Goal: Task Accomplishment & Management: Use online tool/utility

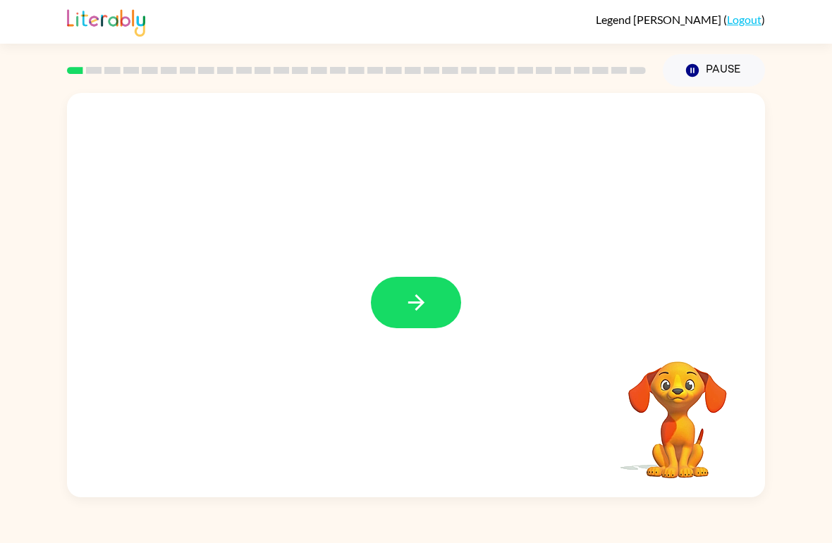
click at [401, 301] on button "button" at bounding box center [416, 302] width 90 height 51
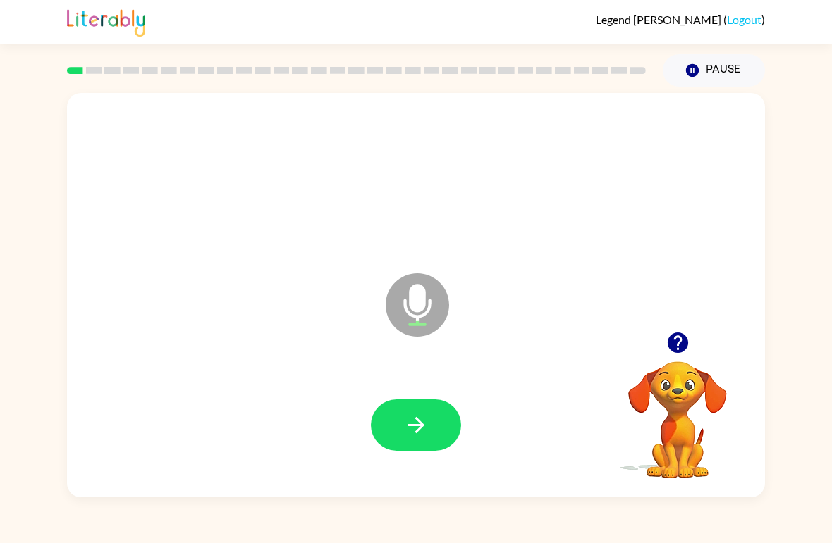
click at [418, 427] on icon "button" at bounding box center [415, 425] width 16 height 16
click at [415, 439] on button "button" at bounding box center [416, 425] width 90 height 51
click at [403, 411] on button "button" at bounding box center [416, 425] width 90 height 51
click at [408, 425] on icon "button" at bounding box center [416, 425] width 25 height 25
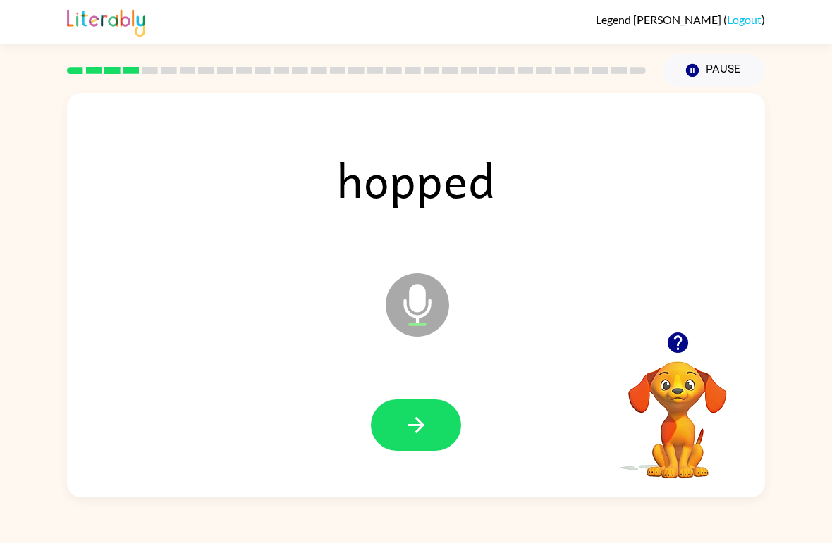
click at [402, 431] on button "button" at bounding box center [416, 425] width 90 height 51
click at [394, 420] on button "button" at bounding box center [416, 425] width 90 height 51
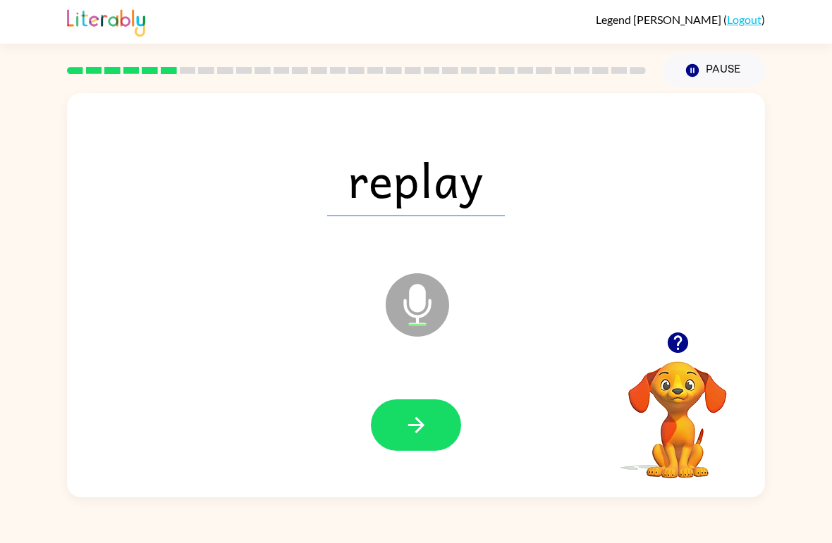
click at [383, 434] on button "button" at bounding box center [416, 425] width 90 height 51
click at [407, 413] on button "button" at bounding box center [416, 425] width 90 height 51
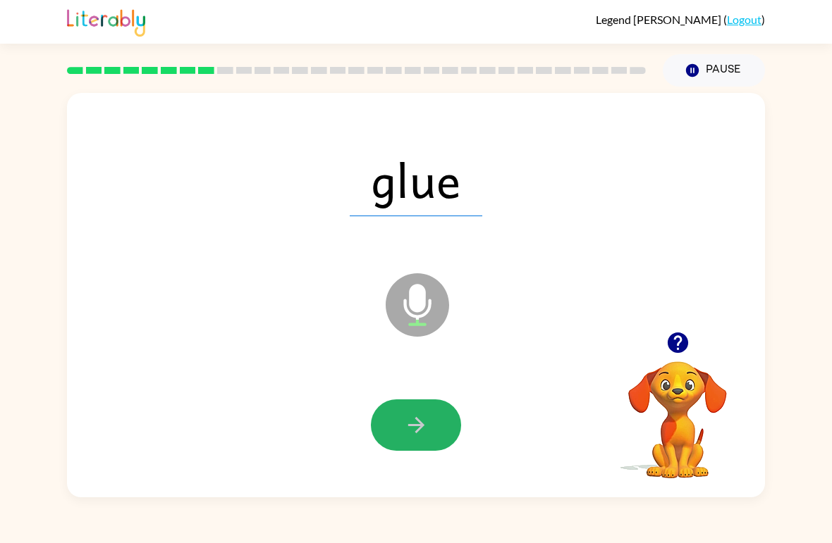
click at [396, 445] on button "button" at bounding box center [416, 425] width 90 height 51
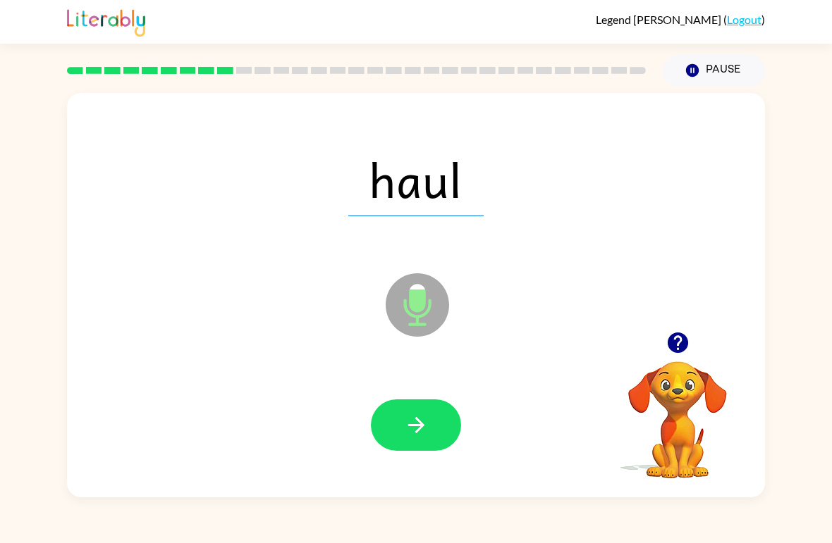
click at [409, 438] on icon "button" at bounding box center [416, 425] width 25 height 25
click at [411, 445] on button "button" at bounding box center [416, 425] width 90 height 51
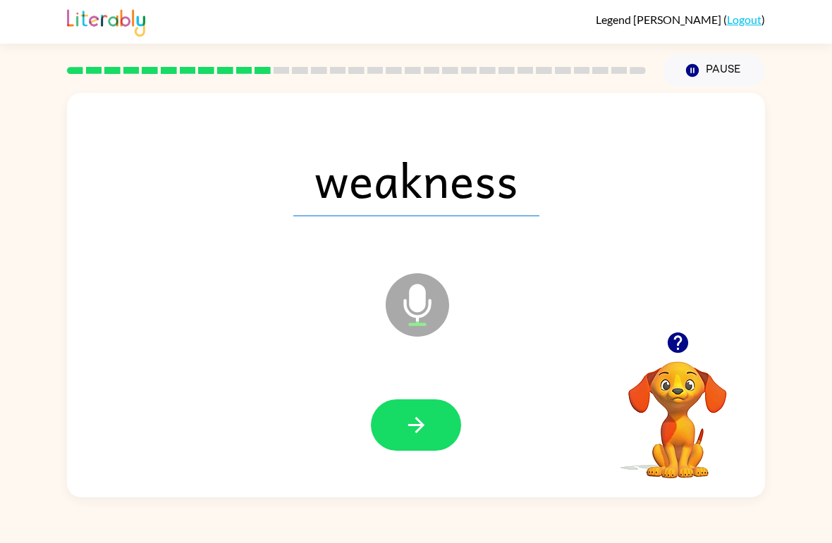
click at [409, 436] on icon "button" at bounding box center [416, 425] width 25 height 25
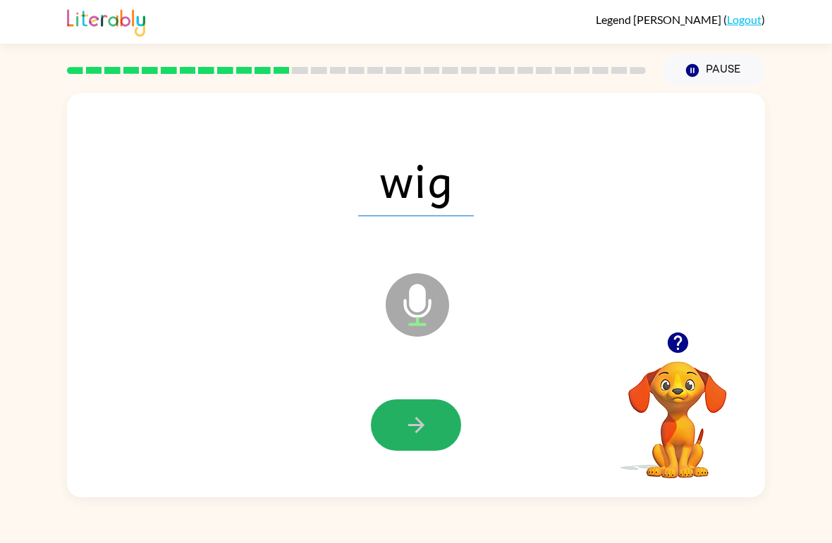
click at [414, 435] on icon "button" at bounding box center [416, 425] width 25 height 25
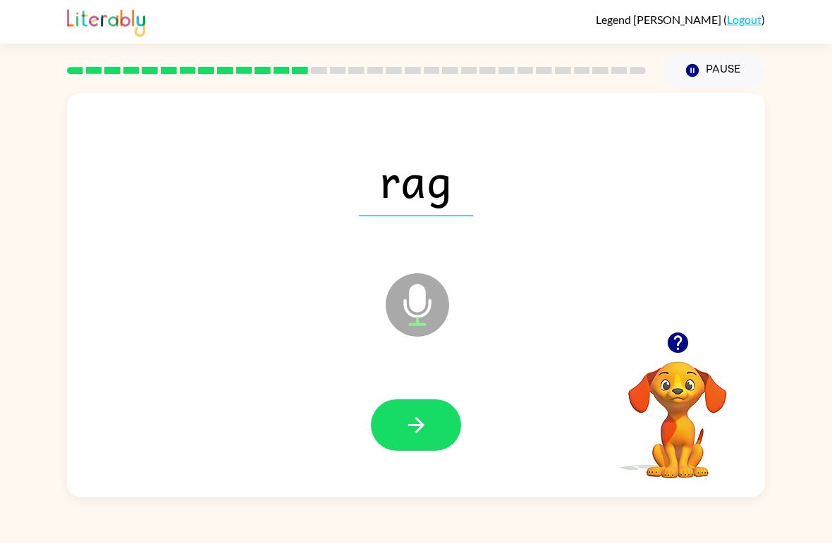
click at [405, 439] on button "button" at bounding box center [416, 425] width 90 height 51
click at [388, 429] on button "button" at bounding box center [416, 425] width 90 height 51
click at [411, 421] on icon "button" at bounding box center [416, 425] width 25 height 25
click at [421, 438] on icon "button" at bounding box center [416, 425] width 25 height 25
click at [414, 428] on icon "button" at bounding box center [416, 425] width 25 height 25
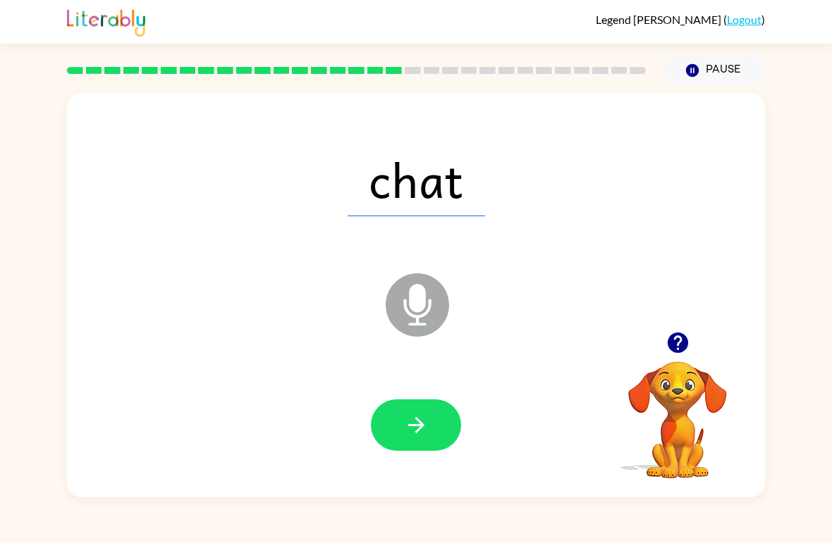
click at [429, 440] on button "button" at bounding box center [416, 425] width 90 height 51
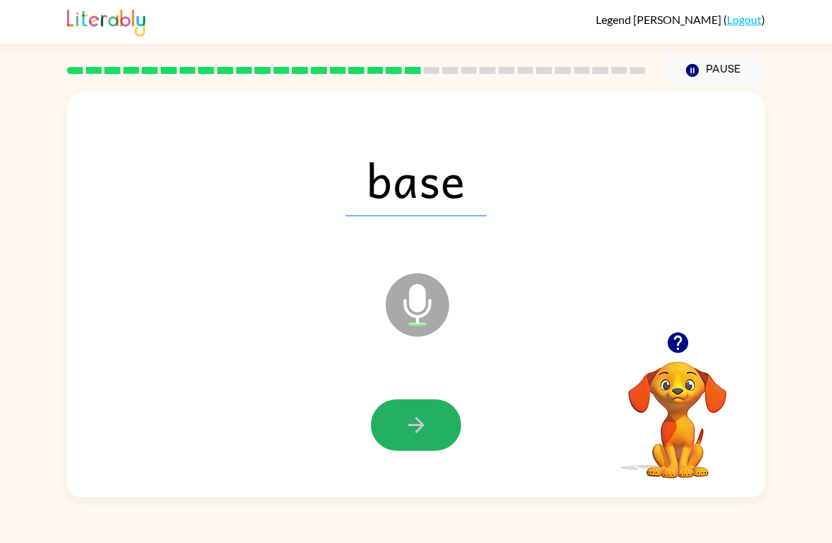
click at [401, 421] on button "button" at bounding box center [416, 425] width 90 height 51
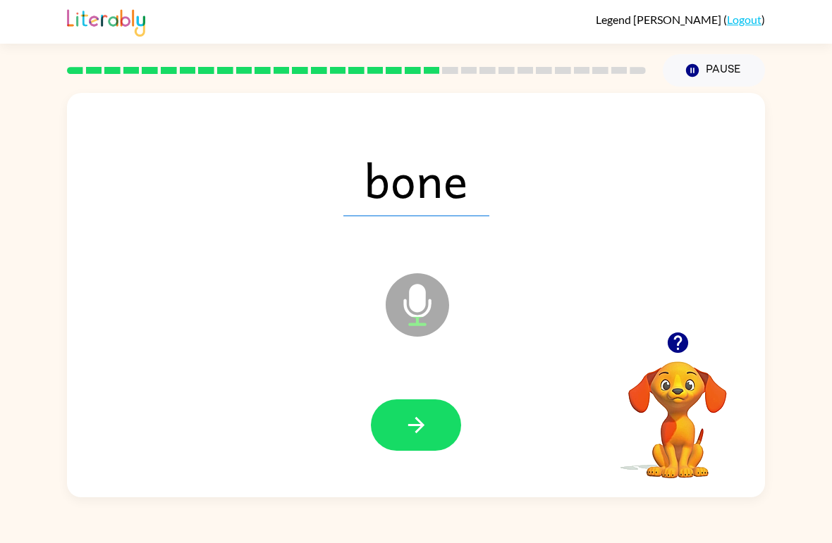
click at [421, 436] on icon "button" at bounding box center [416, 425] width 25 height 25
click at [405, 432] on icon "button" at bounding box center [416, 425] width 25 height 25
click at [400, 460] on div at bounding box center [416, 426] width 670 height 116
click at [419, 429] on icon "button" at bounding box center [415, 425] width 16 height 16
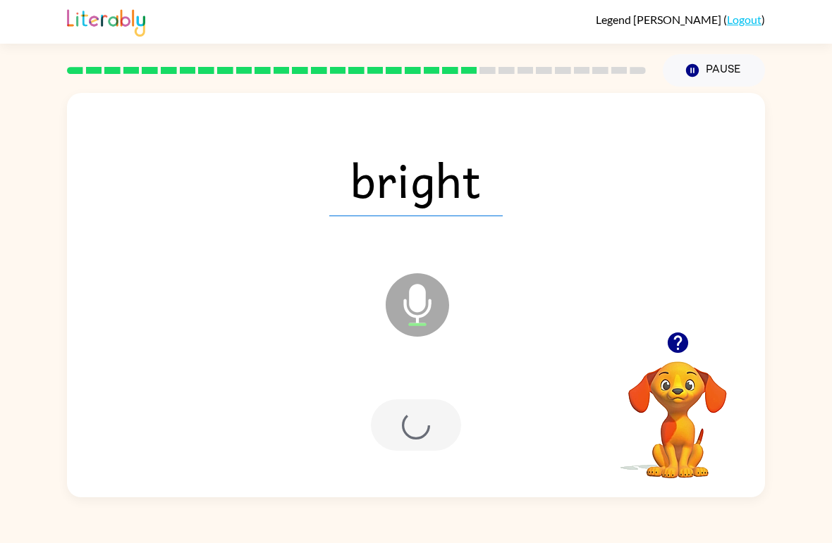
click at [419, 429] on div at bounding box center [416, 425] width 90 height 51
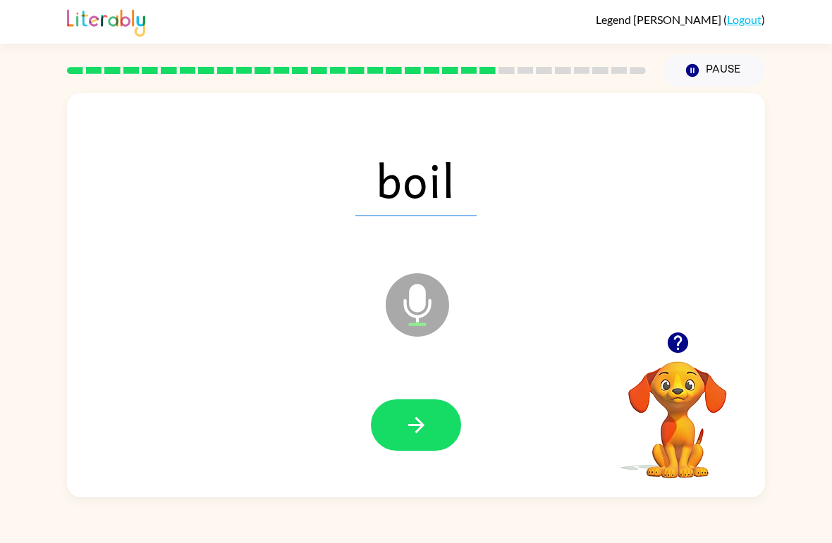
click at [405, 428] on icon "button" at bounding box center [416, 425] width 25 height 25
click at [414, 436] on icon "button" at bounding box center [416, 425] width 25 height 25
click at [416, 428] on icon "button" at bounding box center [416, 425] width 25 height 25
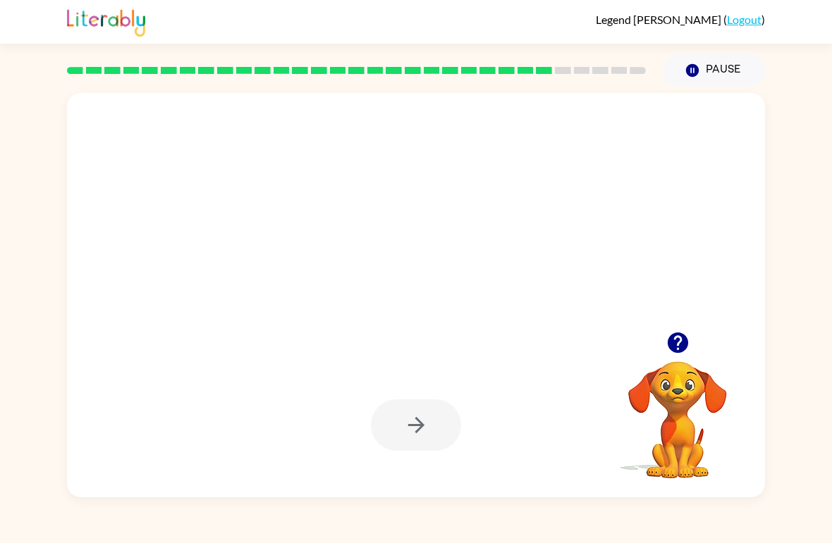
click at [691, 350] on button "button" at bounding box center [678, 343] width 36 height 36
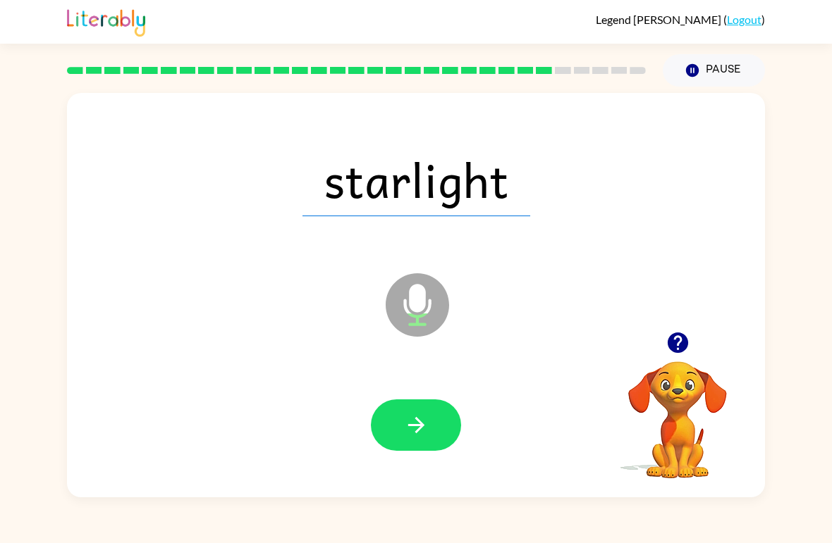
click at [424, 414] on icon "button" at bounding box center [416, 425] width 25 height 25
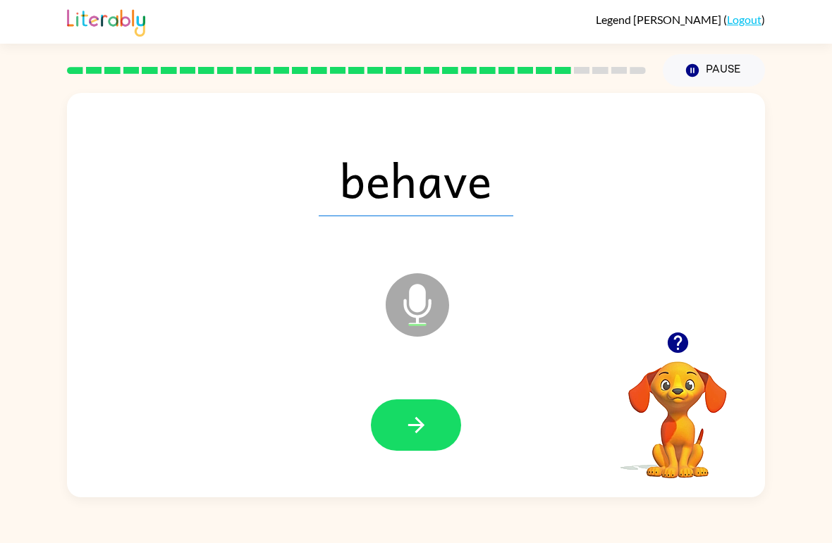
click at [433, 448] on button "button" at bounding box center [416, 425] width 90 height 51
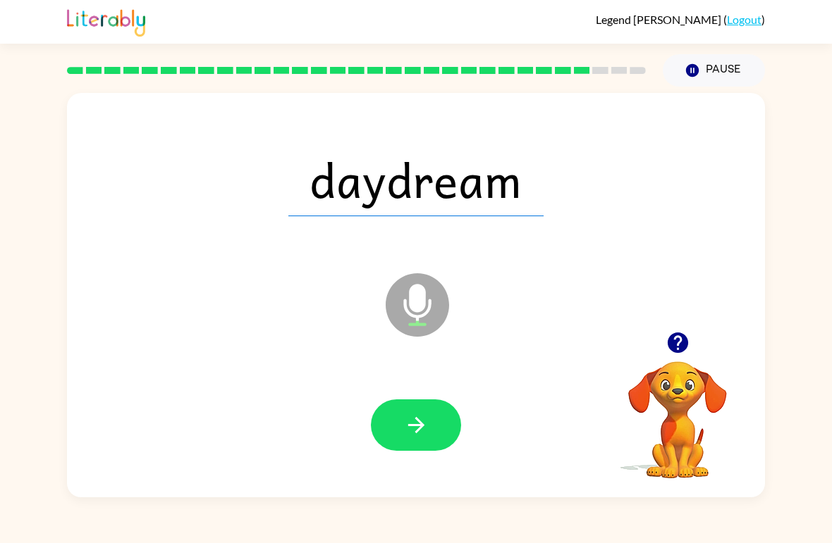
click at [408, 429] on icon "button" at bounding box center [416, 425] width 25 height 25
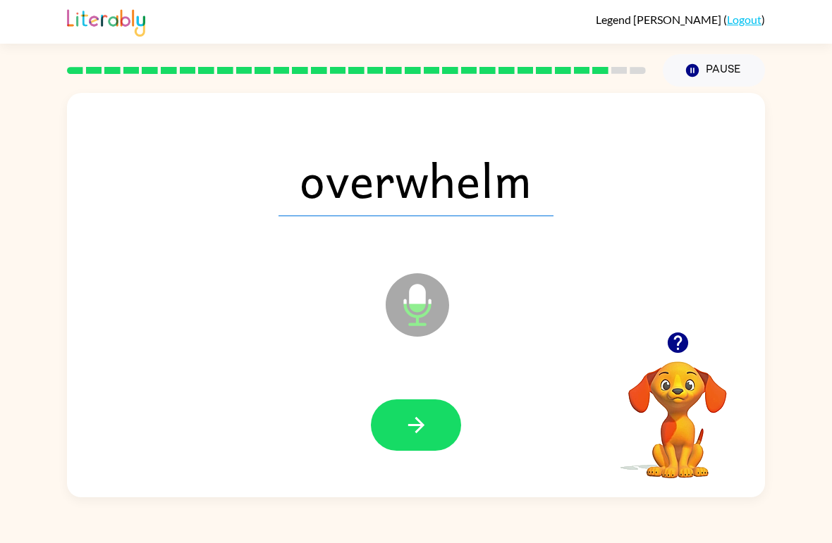
click at [417, 443] on button "button" at bounding box center [416, 425] width 90 height 51
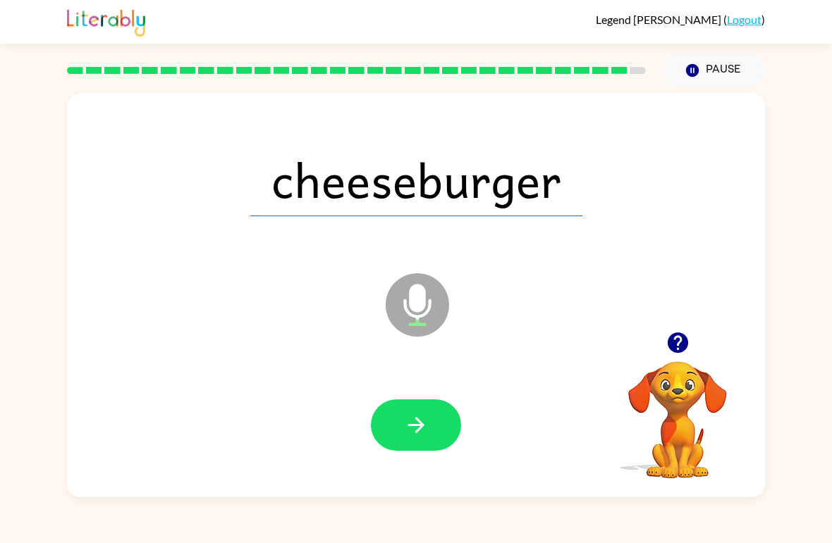
click at [393, 412] on button "button" at bounding box center [416, 425] width 90 height 51
click at [393, 412] on div at bounding box center [416, 425] width 90 height 51
